Goal: Task Accomplishment & Management: Manage account settings

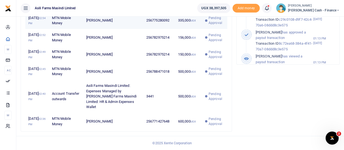
scroll to position [289, 0]
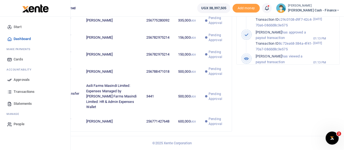
click at [22, 77] on span "Approvals" at bounding box center [22, 79] width 16 height 5
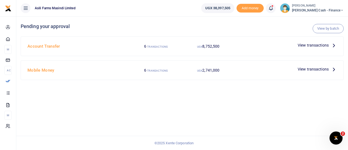
click at [323, 68] on span "View transactions" at bounding box center [313, 69] width 31 height 6
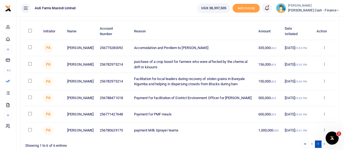
scroll to position [54, 0]
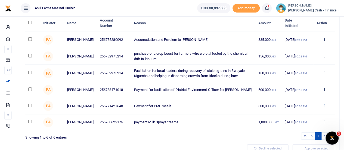
click at [324, 107] on icon at bounding box center [324, 106] width 4 height 4
click at [298, 139] on link "Details" at bounding box center [303, 140] width 43 height 8
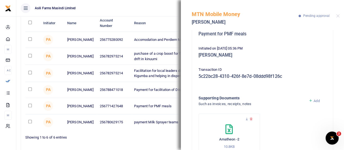
scroll to position [80, 0]
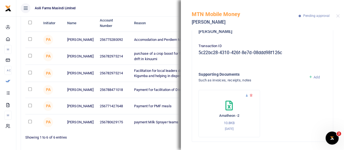
click at [247, 95] on icon at bounding box center [247, 95] width 4 height 4
click at [327, 58] on div "Phone number 256771427648 Amount 600,000 UGX Memo Payment for PMF meals Initiat…" at bounding box center [262, 47] width 141 height 187
click at [228, 108] on icon at bounding box center [228, 106] width 7 height 10
click at [334, 15] on div "MTN Mobile Money Winnifred Akurut Pending approval" at bounding box center [262, 15] width 163 height 30
click at [337, 17] on button "Close" at bounding box center [338, 16] width 4 height 4
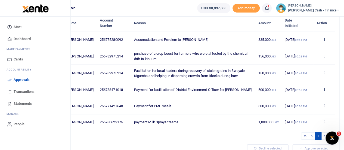
click at [23, 78] on span "Approvals" at bounding box center [22, 79] width 16 height 5
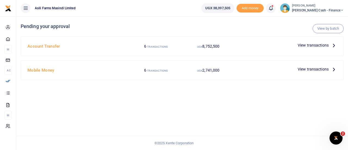
click at [332, 44] on icon at bounding box center [334, 45] width 6 height 6
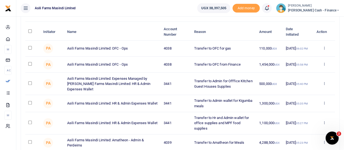
scroll to position [54, 0]
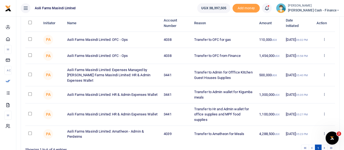
click at [326, 116] on div "Approve Decline Details" at bounding box center [324, 113] width 16 height 5
click at [325, 115] on icon at bounding box center [324, 114] width 4 height 4
click at [305, 93] on link "Decline" at bounding box center [303, 94] width 43 height 8
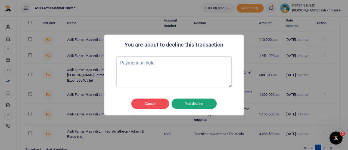
type textarea "Payment on hold"
click at [195, 101] on button "Yes decline" at bounding box center [193, 103] width 45 height 10
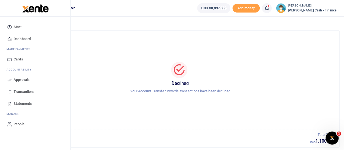
click at [20, 78] on span "Approvals" at bounding box center [22, 79] width 16 height 5
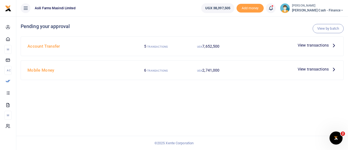
click at [328, 45] on span "View transactions" at bounding box center [313, 45] width 31 height 6
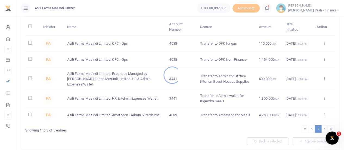
scroll to position [54, 0]
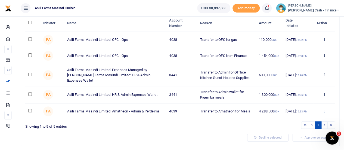
click at [324, 112] on icon at bounding box center [324, 111] width 4 height 4
click at [300, 101] on link "Details" at bounding box center [303, 102] width 43 height 8
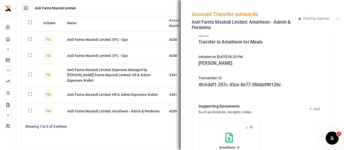
scroll to position [85, 0]
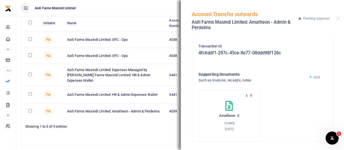
click at [247, 93] on icon at bounding box center [247, 95] width 4 height 4
click at [338, 19] on button "Close" at bounding box center [338, 19] width 4 height 4
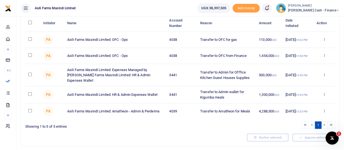
click at [325, 39] on icon at bounding box center [324, 39] width 4 height 4
click at [301, 72] on link "Details" at bounding box center [303, 73] width 43 height 8
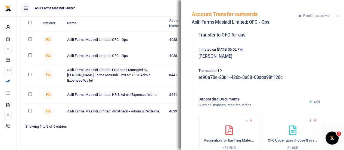
scroll to position [80, 0]
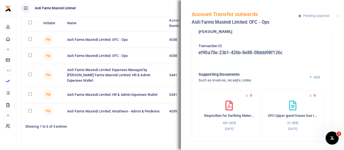
click at [241, 103] on div "Requisition for Earthing Materials at OFC WB-merged 431.6KB 13th Aug 2025" at bounding box center [229, 116] width 50 height 30
click at [246, 96] on icon at bounding box center [247, 95] width 4 height 4
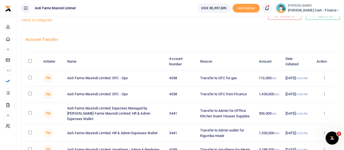
scroll to position [27, 0]
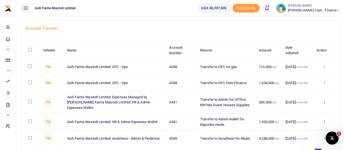
drag, startPoint x: 30, startPoint y: 66, endPoint x: 30, endPoint y: 70, distance: 3.8
click at [30, 66] on input "checkbox" at bounding box center [30, 66] width 4 height 4
checkbox input "true"
click at [30, 83] on input "checkbox" at bounding box center [30, 82] width 4 height 4
checkbox input "true"
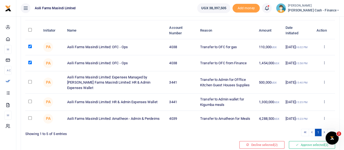
scroll to position [54, 0]
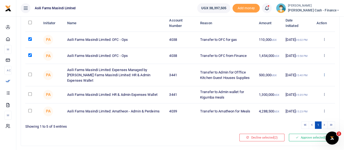
click at [323, 76] on icon at bounding box center [324, 75] width 4 height 4
click at [301, 111] on link "Details" at bounding box center [303, 109] width 43 height 8
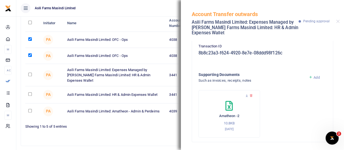
scroll to position [90, 0]
click at [340, 22] on div "Account Transfer outwards Asili Farms Masindi Limited: Expenses Managed by Sam …" at bounding box center [262, 20] width 163 height 41
click at [338, 23] on button "Close" at bounding box center [338, 22] width 4 height 4
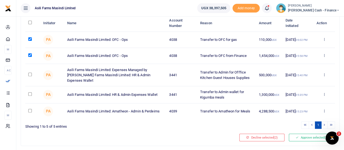
drag, startPoint x: 29, startPoint y: 75, endPoint x: 28, endPoint y: 79, distance: 4.2
click at [29, 75] on input "checkbox" at bounding box center [30, 75] width 4 height 4
checkbox input "true"
click at [27, 95] on td at bounding box center [32, 94] width 15 height 17
click at [30, 95] on input "checkbox" at bounding box center [30, 94] width 4 height 4
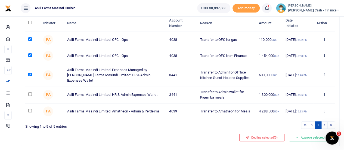
checkbox input "true"
click at [29, 111] on input "checkbox" at bounding box center [30, 111] width 4 height 4
checkbox input "true"
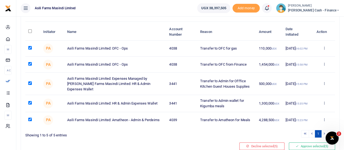
scroll to position [70, 0]
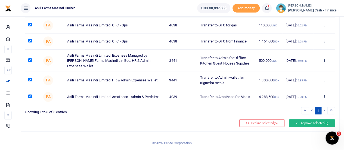
click at [308, 124] on button "Approve selected (5)" at bounding box center [312, 123] width 46 height 8
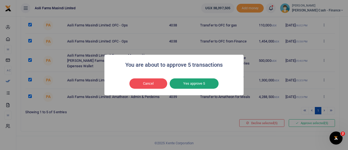
click at [202, 84] on button "Yes approve 5" at bounding box center [194, 83] width 49 height 10
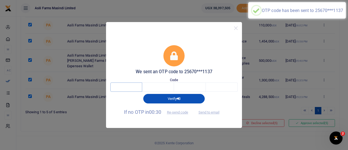
click at [133, 89] on input "text" at bounding box center [126, 86] width 32 height 9
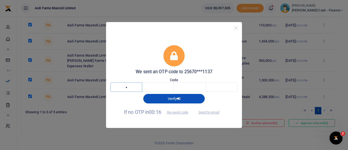
type input "4"
type input "9"
type input "8"
type input "0"
type input "5"
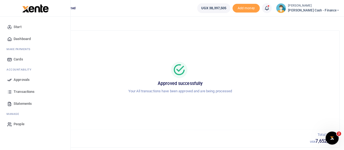
click at [17, 79] on span "Approvals" at bounding box center [22, 79] width 16 height 5
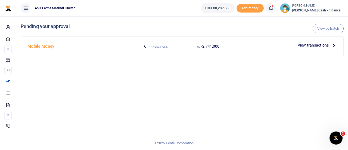
click at [332, 45] on icon at bounding box center [334, 45] width 6 height 6
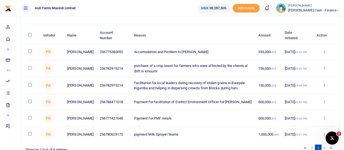
scroll to position [54, 0]
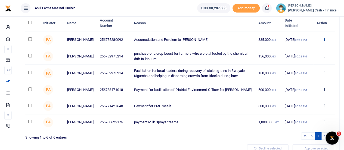
click at [324, 39] on icon at bounding box center [324, 39] width 4 height 4
click at [298, 73] on link "Details" at bounding box center [303, 73] width 43 height 8
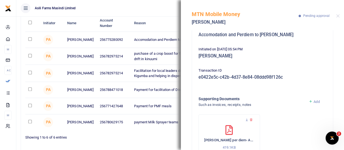
scroll to position [80, 0]
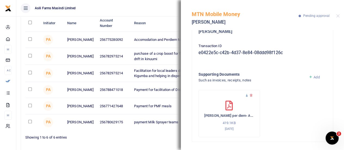
click at [246, 95] on icon at bounding box center [247, 95] width 4 height 4
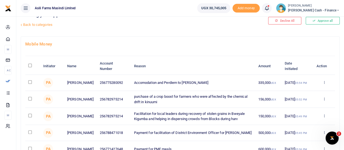
scroll to position [27, 0]
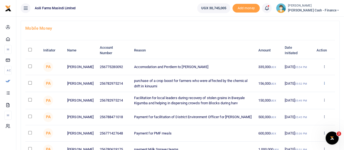
click at [323, 83] on icon at bounding box center [324, 83] width 4 height 4
click at [297, 116] on link "Details" at bounding box center [303, 117] width 43 height 8
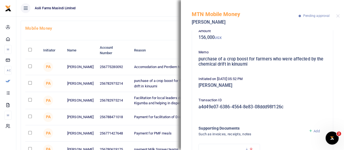
scroll to position [85, 0]
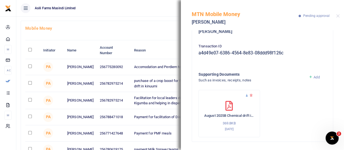
click at [247, 95] on icon at bounding box center [247, 95] width 4 height 4
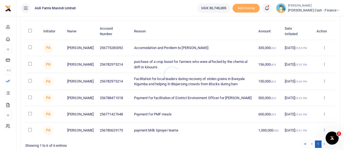
scroll to position [54, 0]
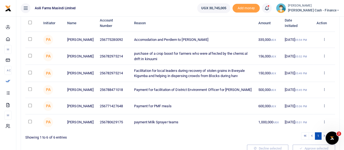
click at [322, 73] on div "Approve Decline Details" at bounding box center [324, 72] width 16 height 5
click at [325, 73] on icon at bounding box center [324, 73] width 4 height 4
click at [297, 104] on link "Details" at bounding box center [303, 107] width 43 height 8
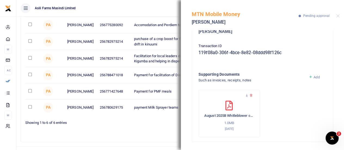
scroll to position [82, 0]
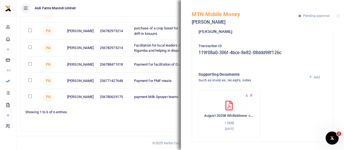
click at [247, 95] on icon at bounding box center [247, 95] width 4 height 4
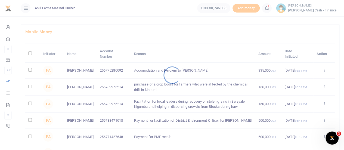
scroll to position [54, 0]
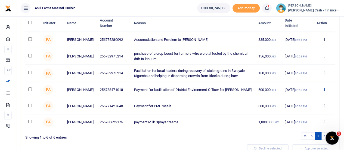
click at [324, 89] on icon at bounding box center [324, 89] width 4 height 4
click at [298, 123] on link "Details" at bounding box center [303, 124] width 43 height 8
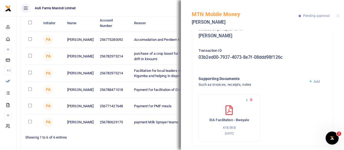
scroll to position [82, 0]
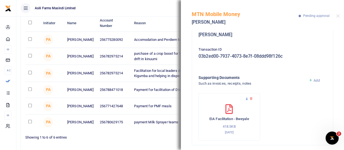
click at [245, 99] on icon at bounding box center [247, 99] width 4 height 4
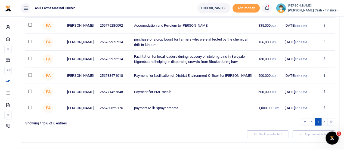
scroll to position [82, 0]
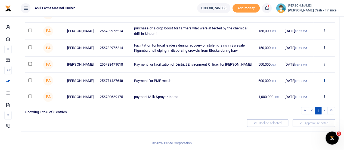
click at [323, 79] on icon at bounding box center [324, 80] width 4 height 4
click at [298, 111] on link "Details" at bounding box center [303, 115] width 43 height 8
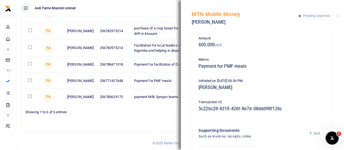
scroll to position [0, 0]
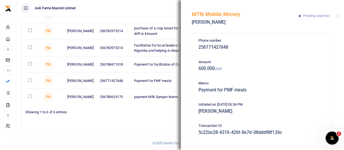
click at [339, 17] on div "MTN Mobile Money Winnifred Akurut Pending approval" at bounding box center [262, 15] width 163 height 30
click at [337, 15] on button "Close" at bounding box center [338, 16] width 4 height 4
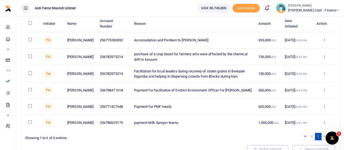
scroll to position [27, 0]
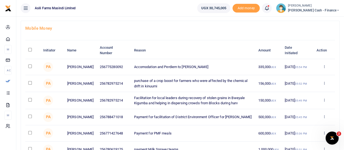
click at [32, 49] on input "\a \a : activate to sort column descending" at bounding box center [30, 50] width 4 height 4
checkbox input "true"
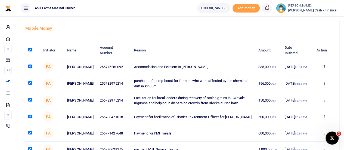
checkbox input "true"
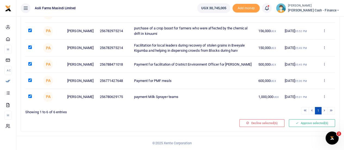
scroll to position [0, 0]
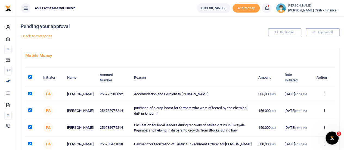
click at [32, 75] on th "\a \a : activate to sort column descending" at bounding box center [32, 77] width 15 height 17
click at [28, 74] on th "\a \a : activate to sort column descending" at bounding box center [32, 77] width 15 height 17
click at [31, 75] on input "\a \a : activate to sort column descending" at bounding box center [30, 77] width 4 height 4
checkbox input "false"
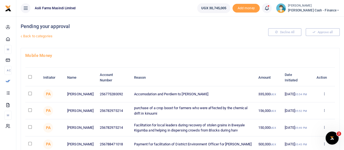
checkbox input "false"
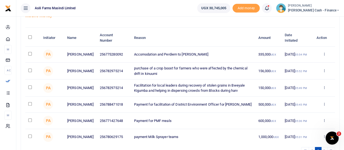
scroll to position [82, 0]
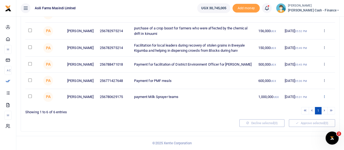
click at [324, 97] on icon at bounding box center [324, 96] width 4 height 4
click at [296, 128] on link "Details" at bounding box center [303, 132] width 43 height 8
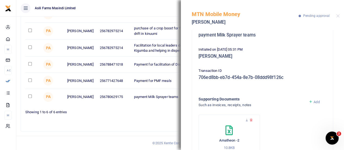
scroll to position [80, 0]
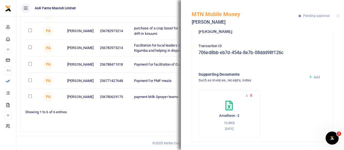
click at [141, 11] on ul "Asili Farms Masindi Limited" at bounding box center [104, 8] width 176 height 16
click at [340, 17] on div "MTN Mobile Money Asea Fred Pending approval" at bounding box center [262, 15] width 163 height 30
click at [339, 16] on div "MTN Mobile Money Asea Fred Pending approval" at bounding box center [262, 15] width 163 height 30
click at [337, 17] on button "Close" at bounding box center [338, 16] width 4 height 4
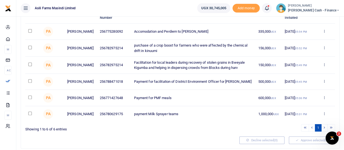
scroll to position [54, 0]
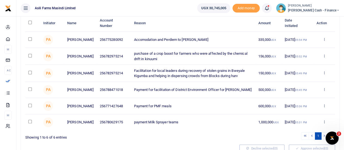
click at [30, 22] on input "\a \a : activate to sort column descending" at bounding box center [30, 23] width 4 height 4
checkbox input "true"
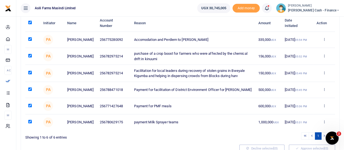
checkbox input "true"
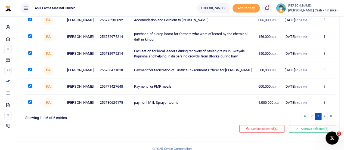
scroll to position [82, 0]
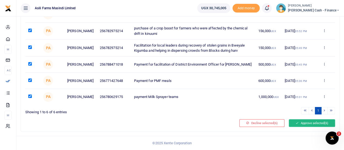
click at [313, 124] on button "Approve selected (6)" at bounding box center [312, 123] width 46 height 8
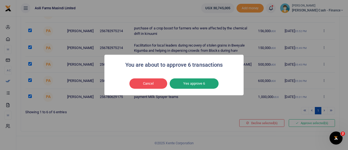
click at [200, 88] on button "Yes approve 6" at bounding box center [194, 83] width 49 height 10
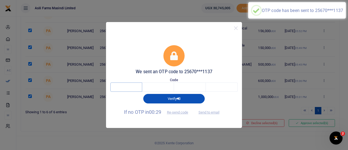
click at [126, 89] on input "text" at bounding box center [126, 86] width 32 height 9
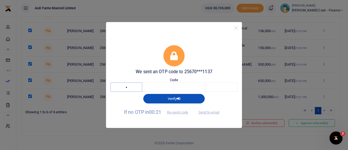
type input "3"
type input "7"
type input "2"
type input "6"
